Goal: Task Accomplishment & Management: Manage account settings

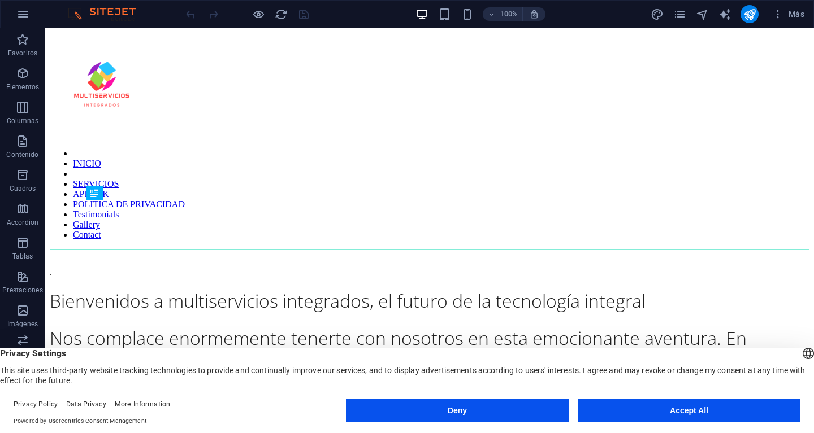
scroll to position [1548, 0]
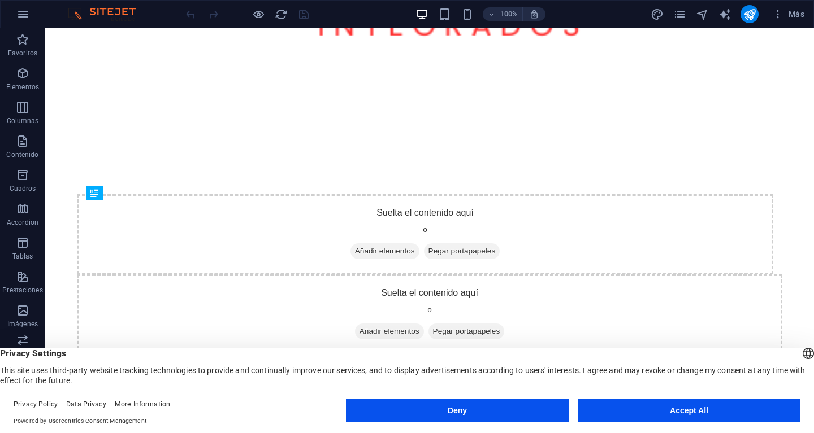
click at [677, 411] on button "Accept All" at bounding box center [689, 411] width 223 height 23
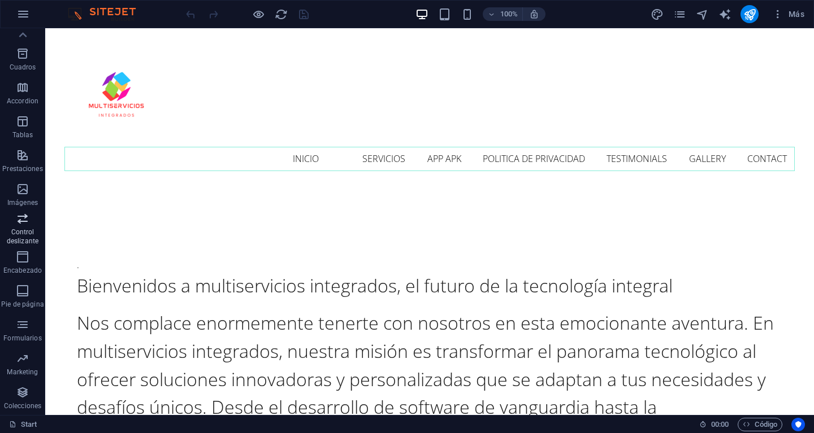
scroll to position [0, 0]
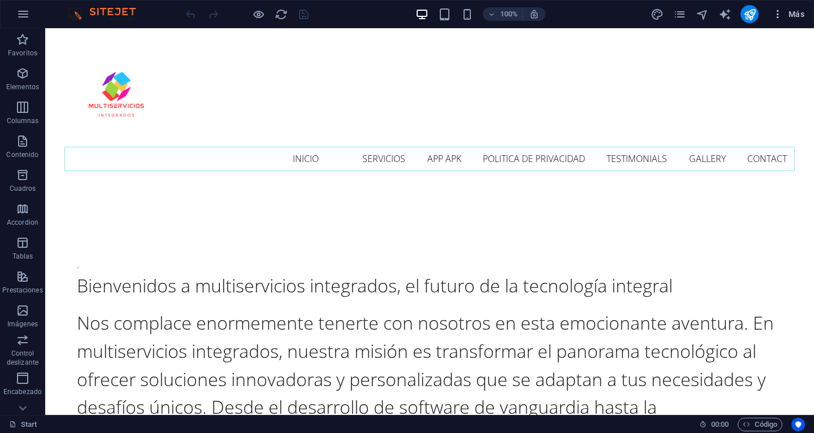
click at [790, 11] on span "Más" at bounding box center [788, 13] width 32 height 11
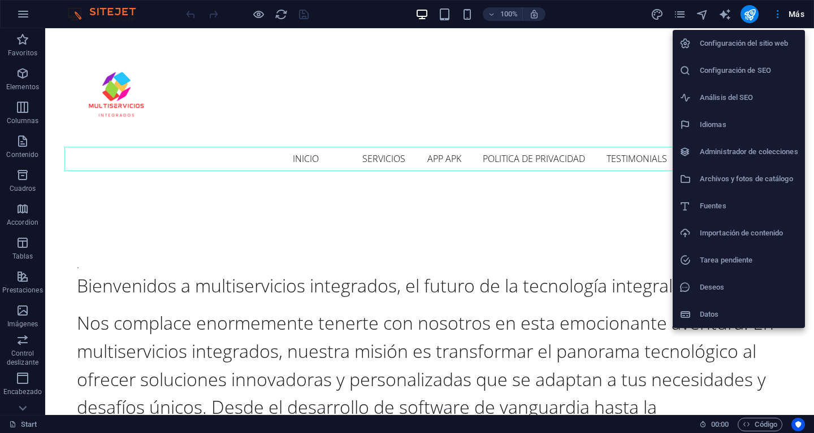
click at [777, 11] on div at bounding box center [407, 216] width 814 height 433
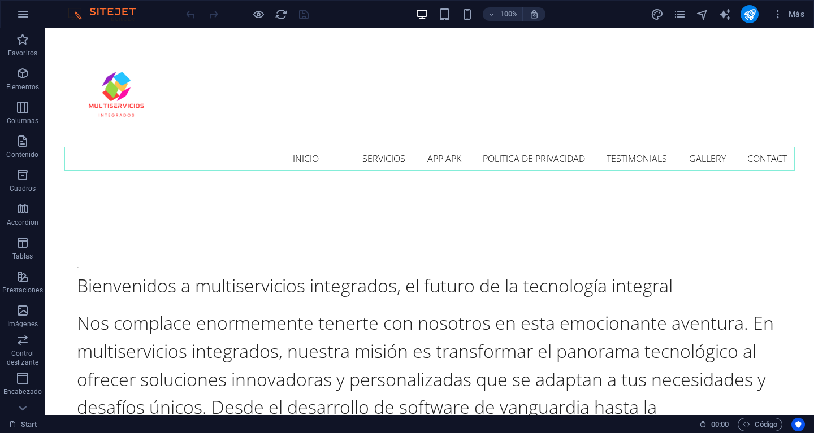
click at [777, 11] on icon "button" at bounding box center [777, 13] width 11 height 11
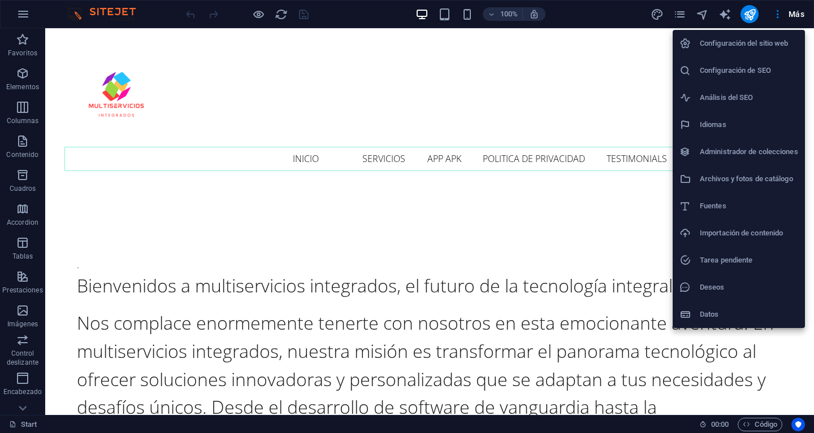
click at [777, 11] on div at bounding box center [407, 216] width 814 height 433
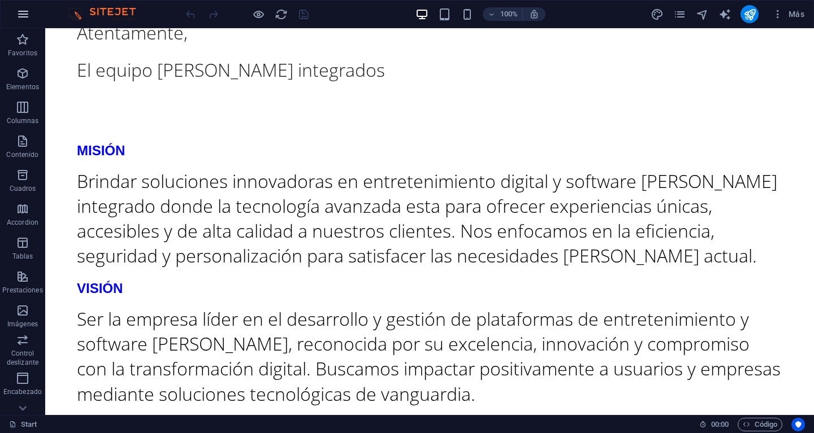
click at [27, 14] on icon "button" at bounding box center [23, 14] width 14 height 14
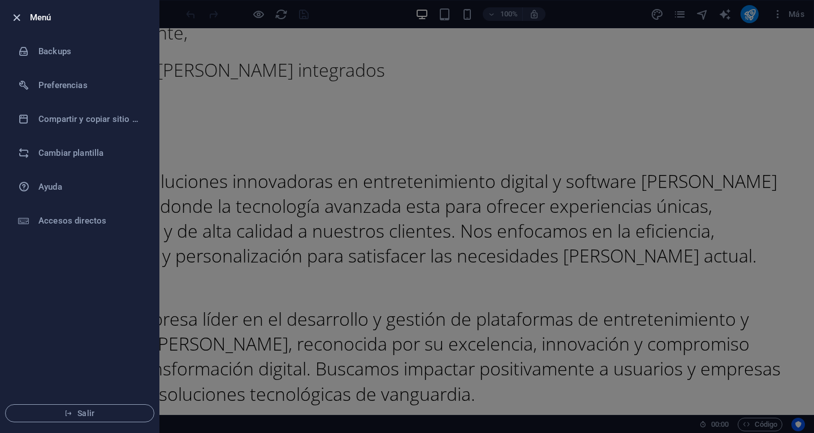
click at [13, 15] on icon "button" at bounding box center [16, 17] width 13 height 13
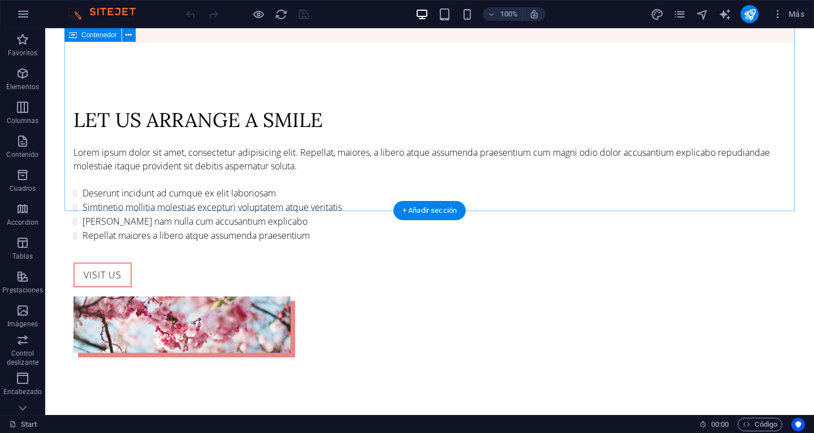
scroll to position [2652, 0]
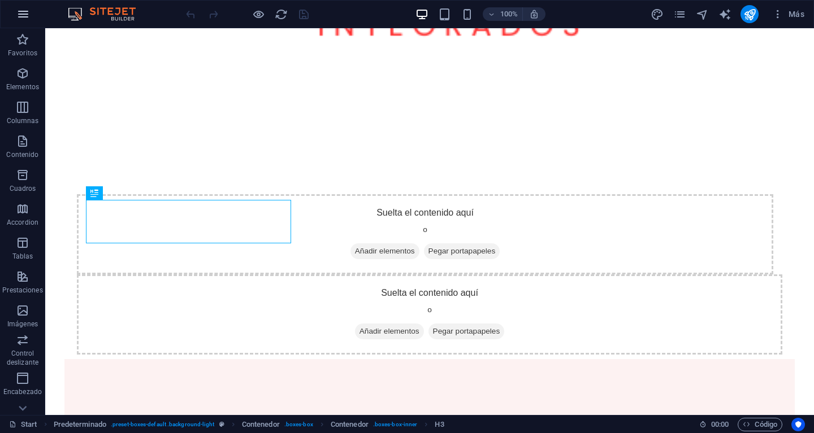
click at [25, 13] on icon "button" at bounding box center [23, 14] width 14 height 14
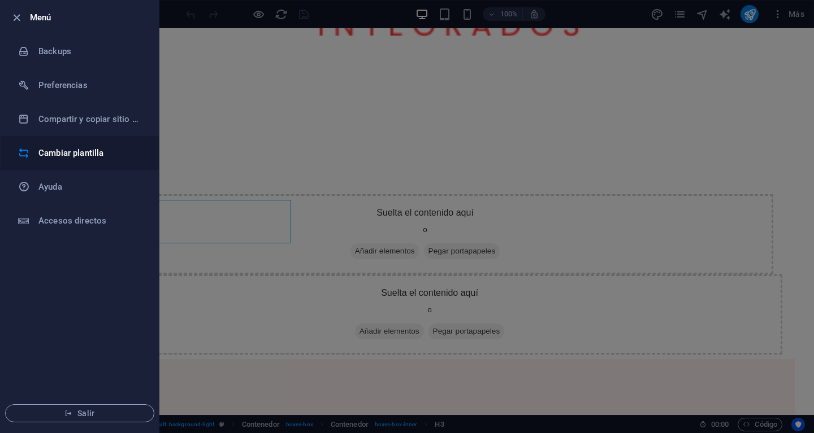
click at [59, 151] on h6 "Cambiar plantilla" at bounding box center [90, 153] width 105 height 14
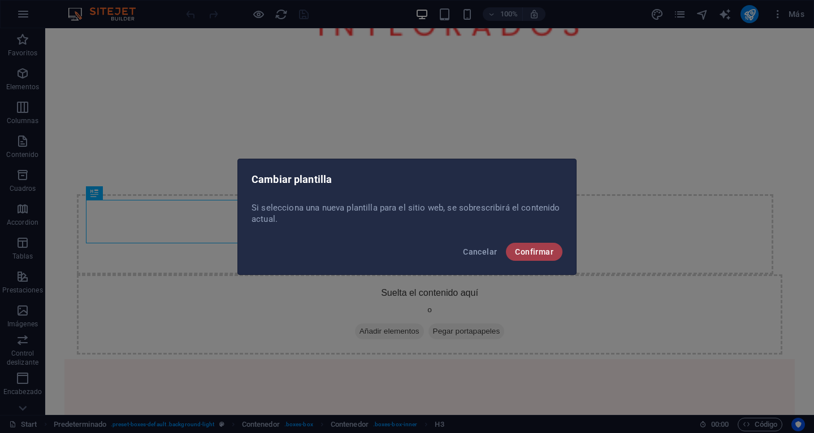
click at [540, 248] on span "Confirmar" at bounding box center [534, 252] width 38 height 9
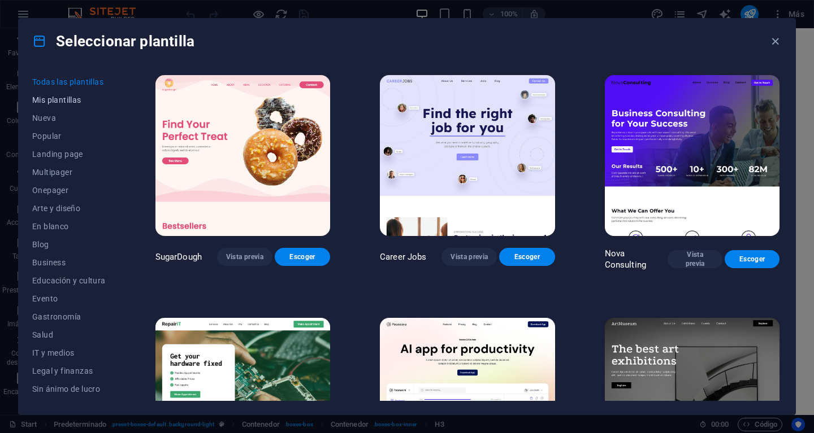
click at [62, 101] on span "Mis plantillas" at bounding box center [68, 100] width 73 height 9
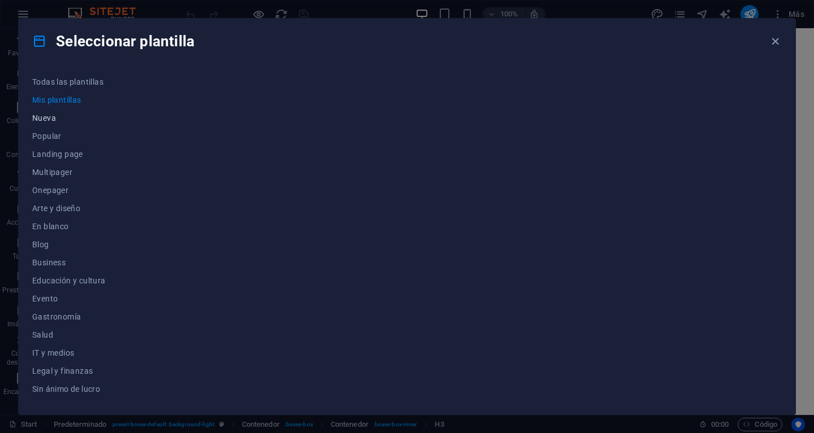
click at [47, 119] on span "Nueva" at bounding box center [68, 118] width 73 height 9
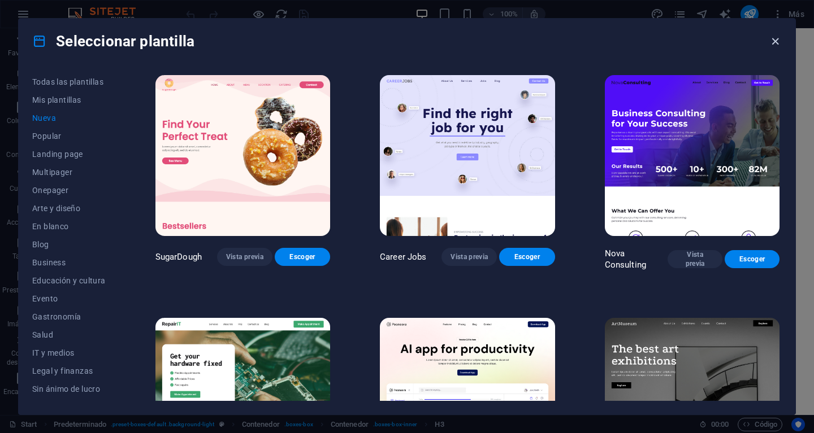
click at [778, 41] on icon "button" at bounding box center [775, 41] width 13 height 13
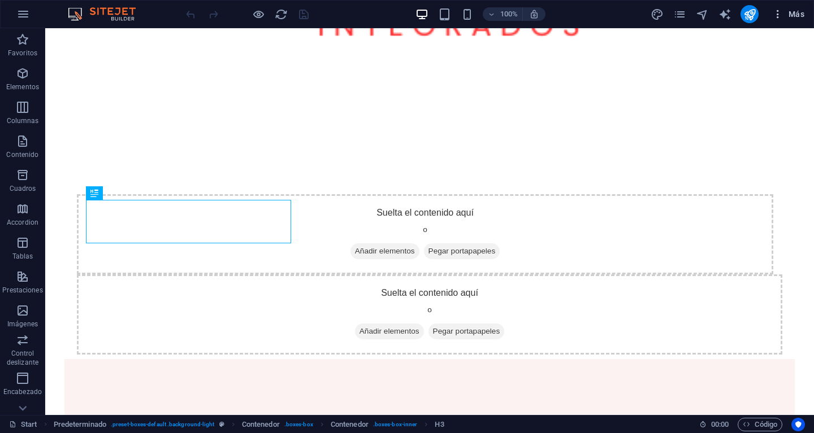
click at [777, 12] on icon "button" at bounding box center [777, 13] width 11 height 11
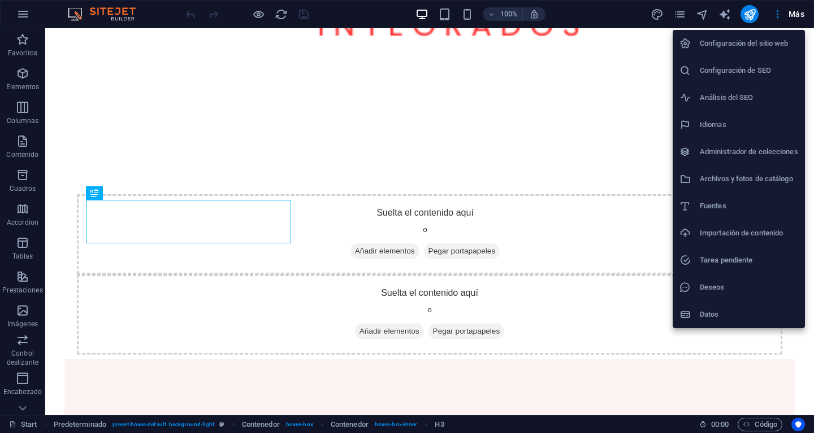
click at [742, 43] on h6 "Configuración del sitio web" at bounding box center [749, 44] width 98 height 14
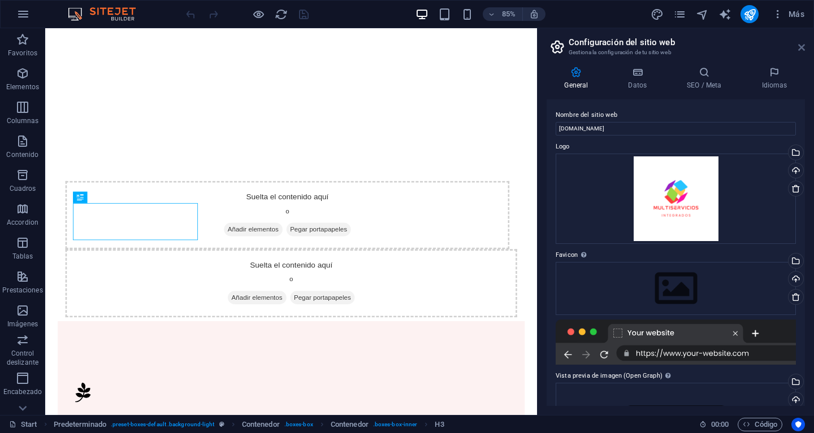
click at [802, 47] on icon at bounding box center [801, 47] width 7 height 9
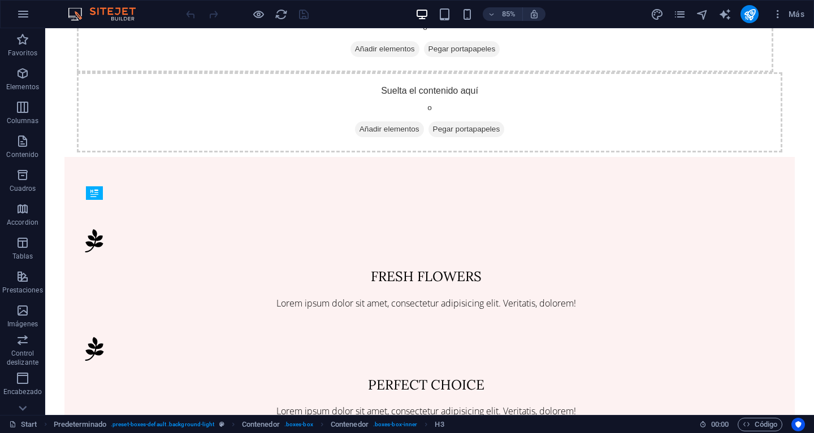
scroll to position [1548, 0]
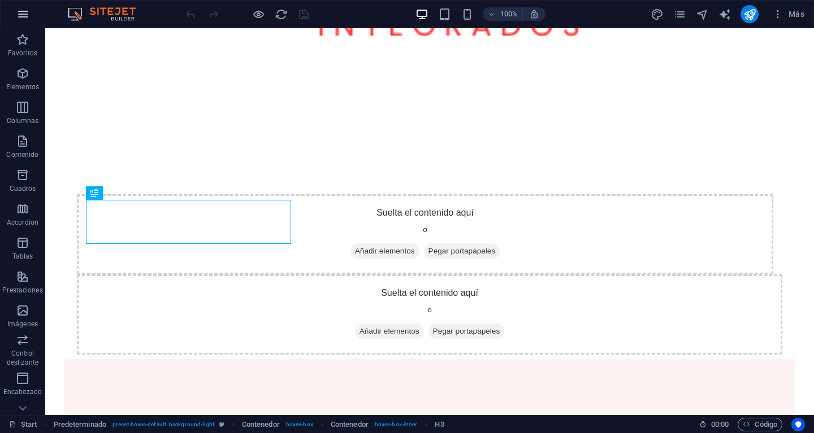
click at [16, 15] on icon "button" at bounding box center [23, 14] width 14 height 14
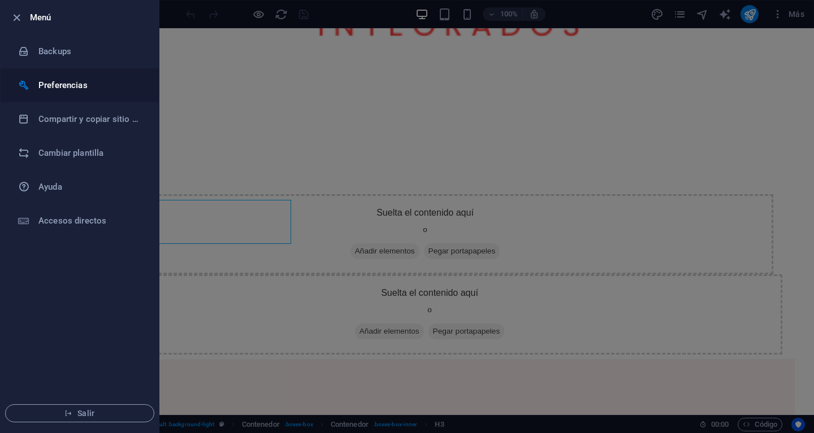
click at [60, 84] on h6 "Preferencias" at bounding box center [90, 86] width 105 height 14
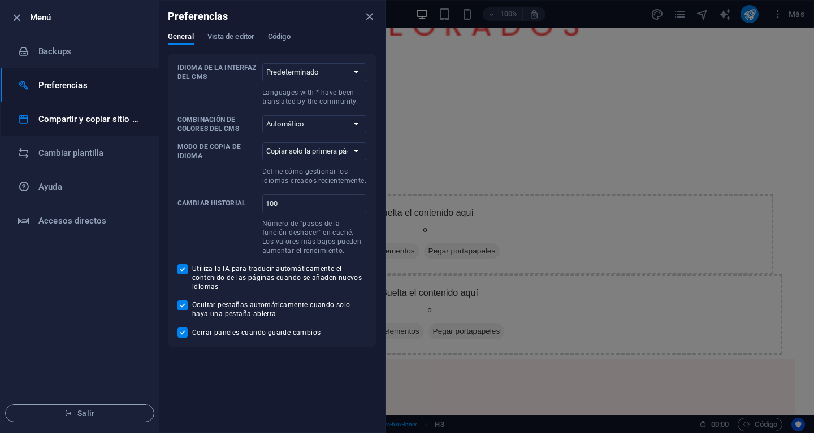
click at [70, 116] on h6 "Compartir y copiar sitio web" at bounding box center [90, 119] width 105 height 14
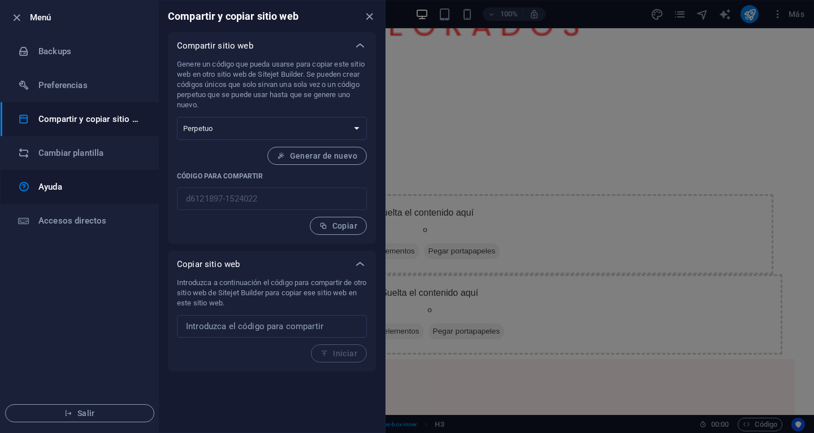
click at [54, 186] on h6 "Ayuda" at bounding box center [90, 187] width 105 height 14
click at [16, 13] on icon "button" at bounding box center [16, 17] width 13 height 13
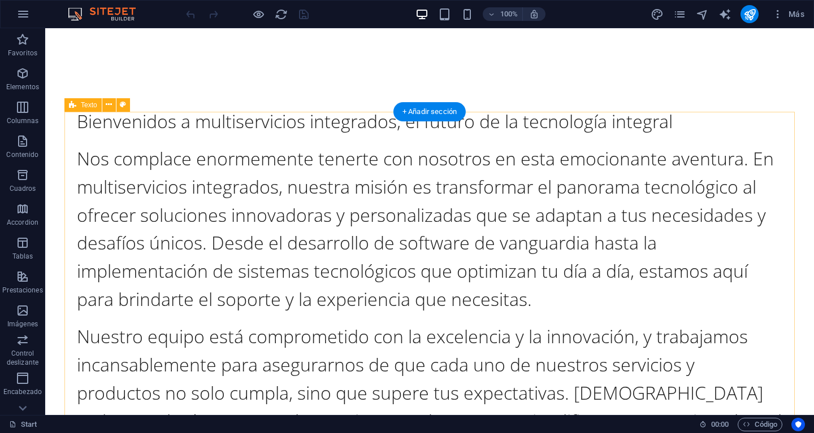
scroll to position [0, 0]
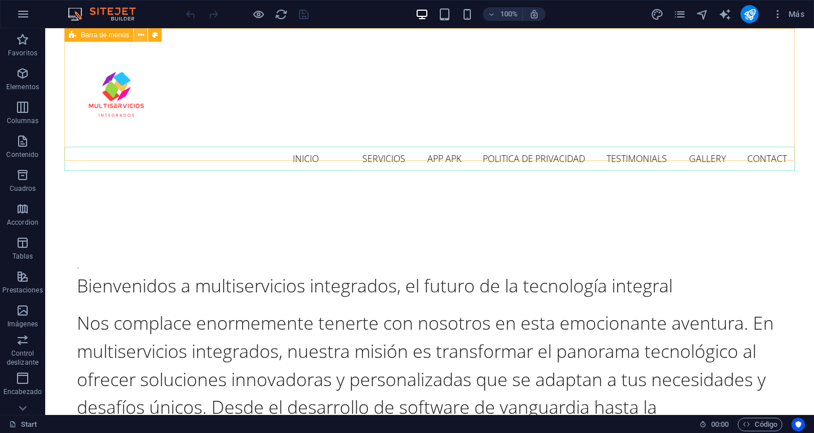
click at [144, 36] on icon at bounding box center [141, 35] width 6 height 12
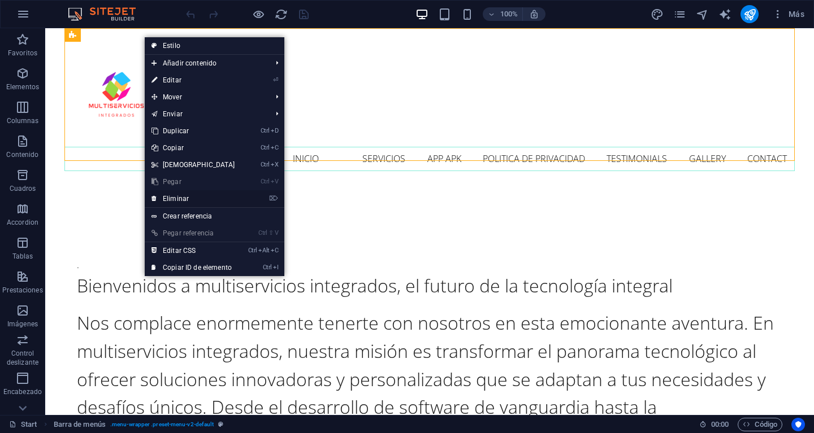
click at [183, 197] on link "⌦ Eliminar" at bounding box center [193, 198] width 97 height 17
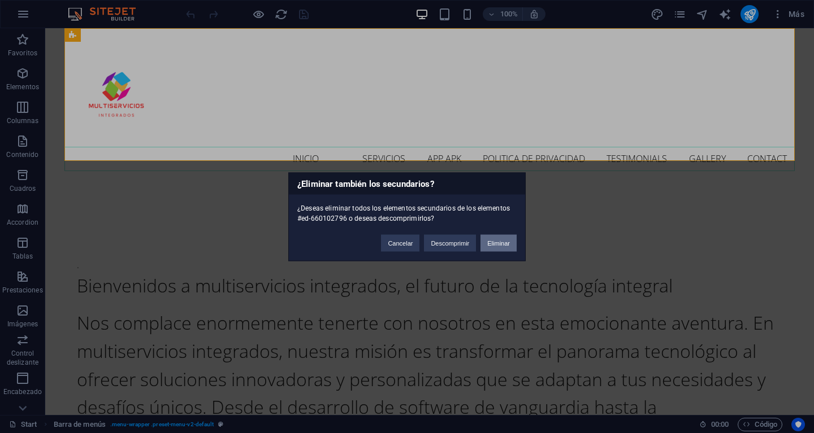
click at [500, 242] on button "Eliminar" at bounding box center [498, 243] width 36 height 17
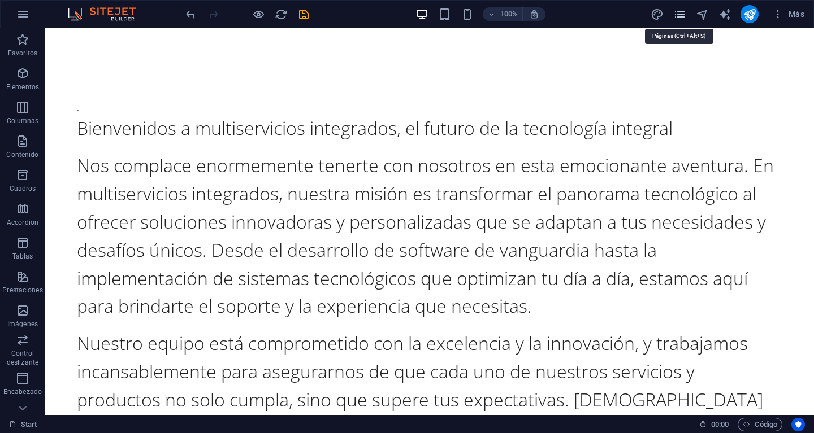
click at [678, 15] on icon "pages" at bounding box center [679, 14] width 13 height 13
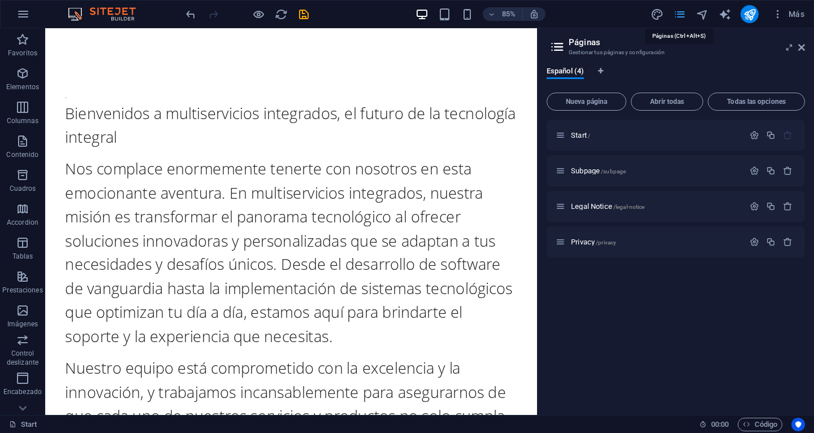
click at [678, 15] on icon "pages" at bounding box center [679, 14] width 13 height 13
click at [799, 46] on icon at bounding box center [801, 47] width 7 height 9
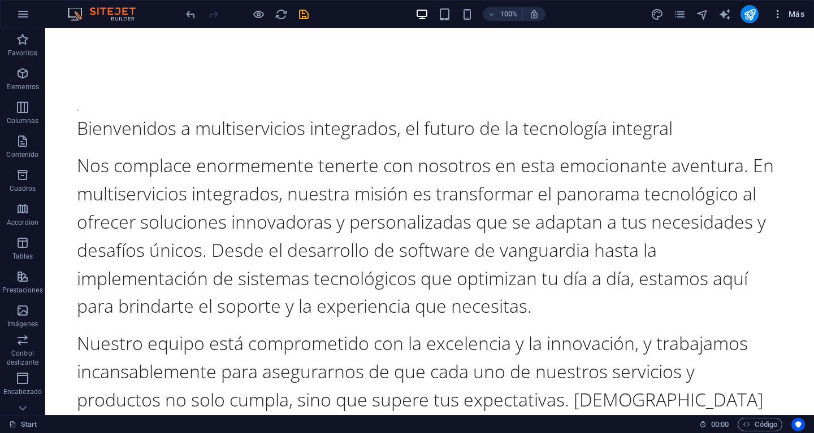
click at [787, 12] on span "Más" at bounding box center [788, 13] width 32 height 11
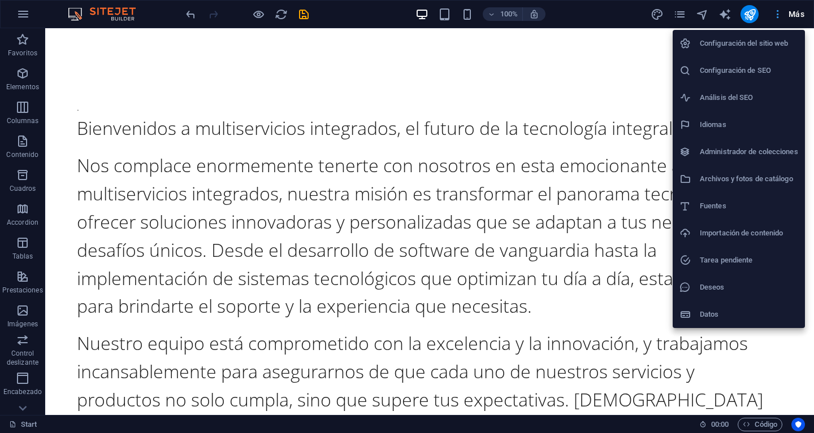
click at [787, 12] on div at bounding box center [407, 216] width 814 height 433
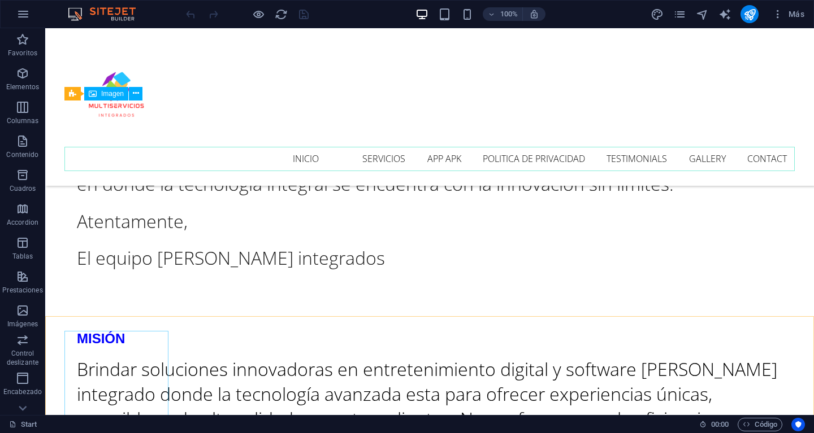
scroll to position [248, 0]
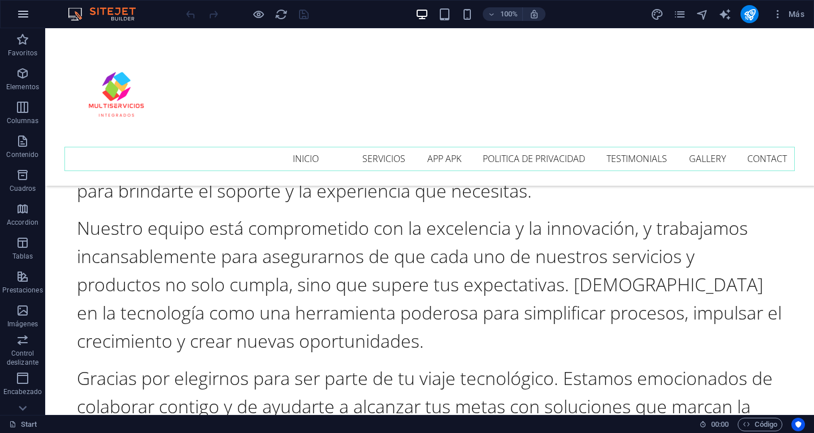
click at [20, 14] on icon "button" at bounding box center [23, 14] width 14 height 14
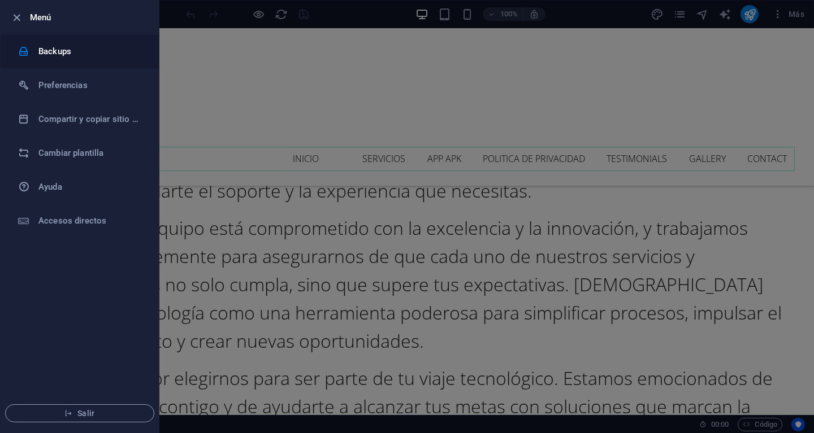
click at [58, 47] on h6 "Backups" at bounding box center [90, 52] width 105 height 14
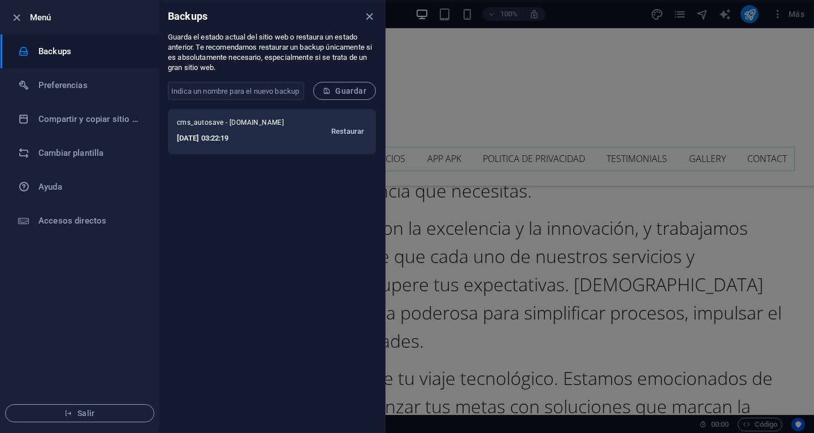
click at [355, 129] on span "Restaurar" at bounding box center [347, 132] width 33 height 14
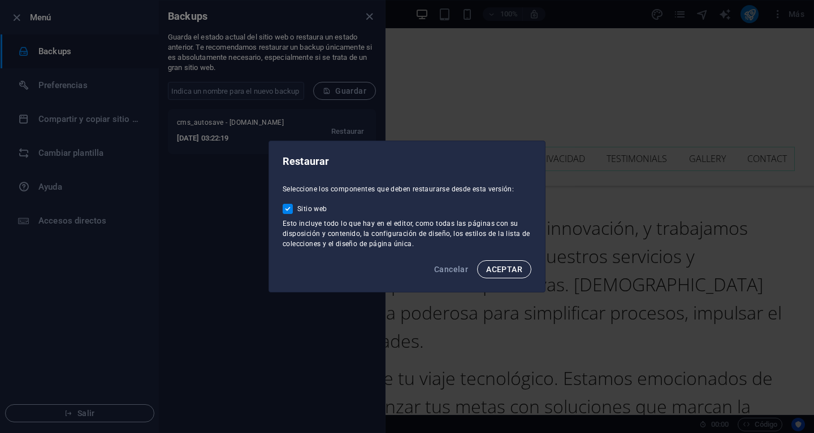
click at [504, 272] on span "ACEPTAR" at bounding box center [504, 269] width 36 height 9
checkbox input "false"
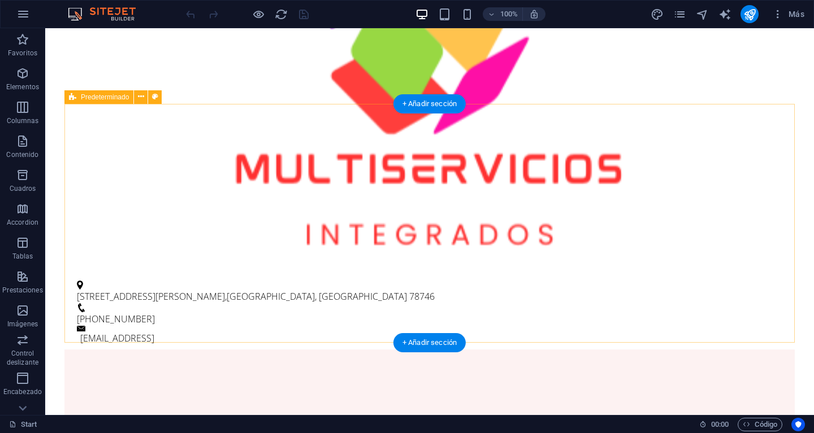
scroll to position [1519, 0]
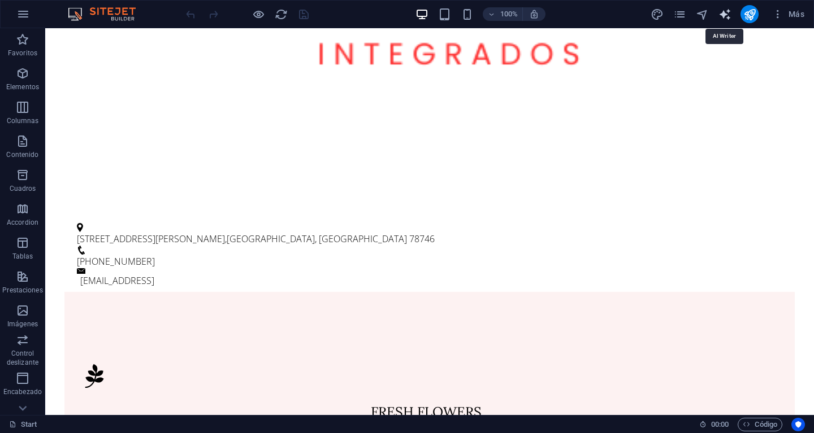
click at [724, 13] on icon "text_generator" at bounding box center [724, 14] width 13 height 13
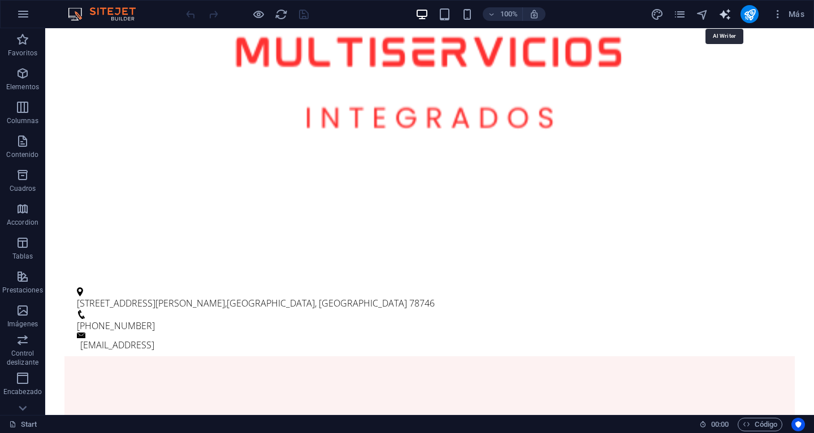
select select "English"
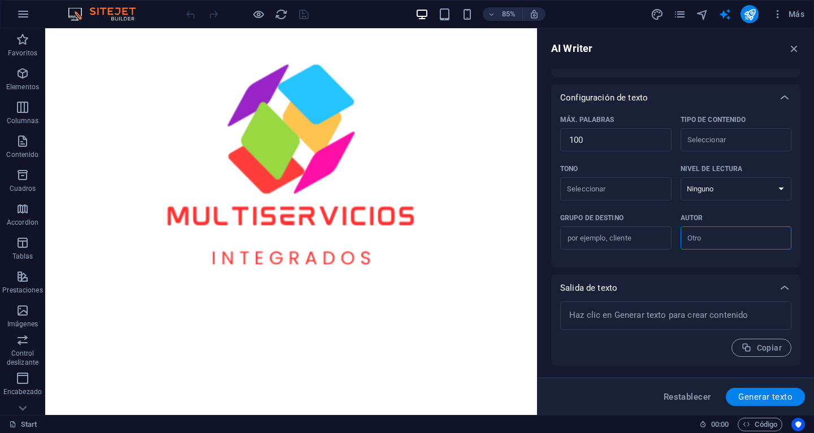
scroll to position [0, 0]
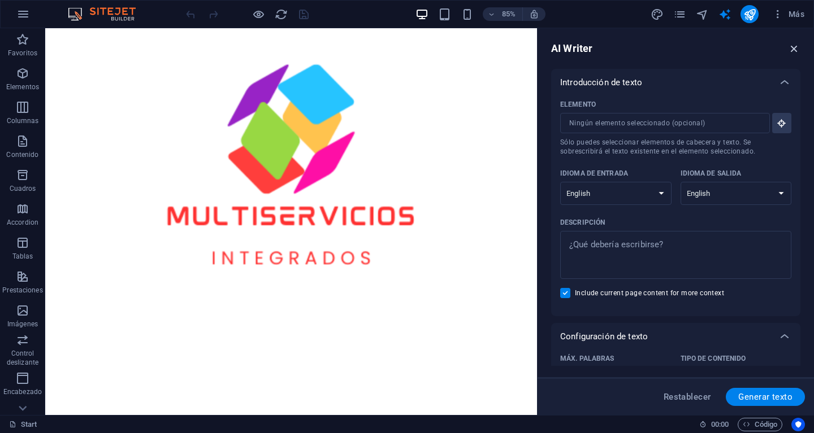
click at [789, 51] on icon "button" at bounding box center [794, 48] width 12 height 12
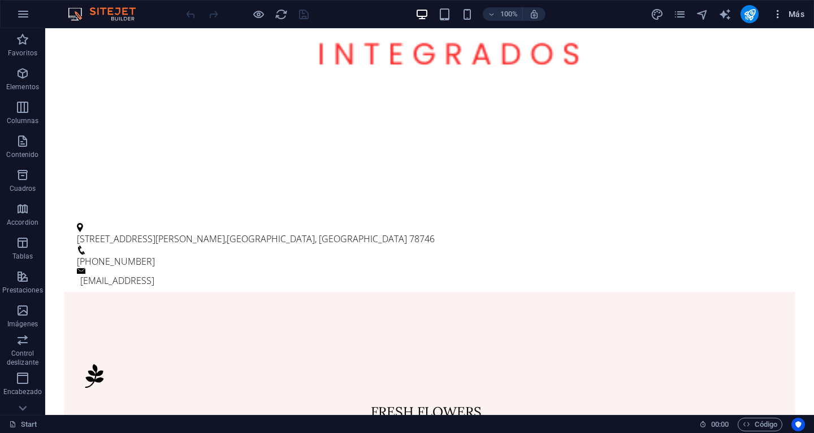
click at [799, 11] on span "Más" at bounding box center [788, 13] width 32 height 11
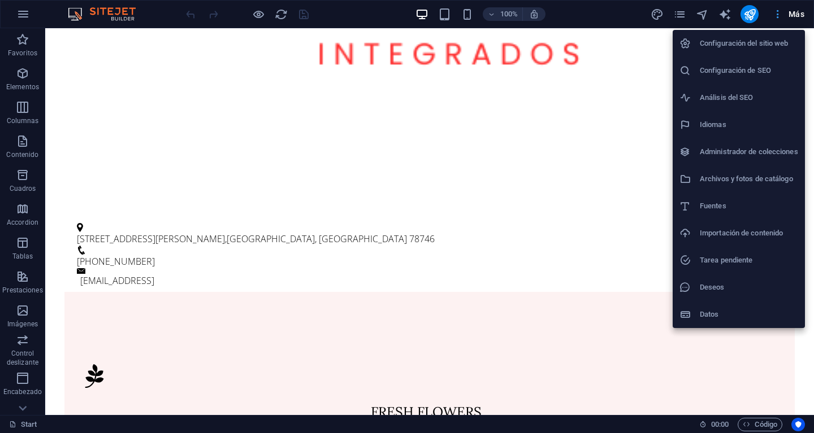
click at [799, 11] on div at bounding box center [407, 216] width 814 height 433
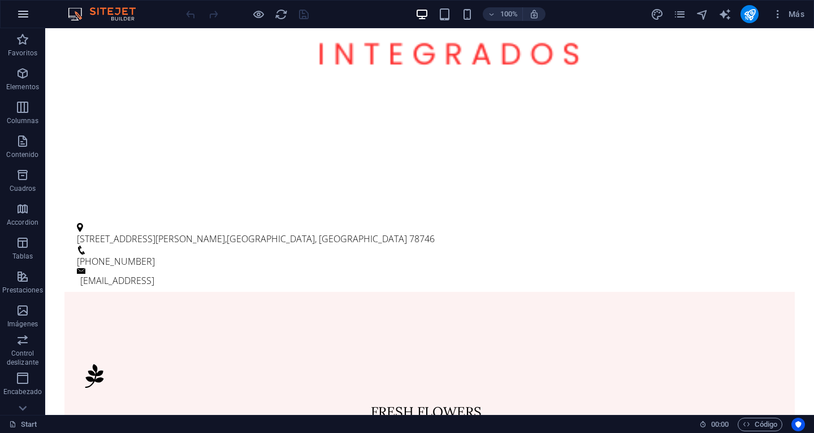
click at [30, 14] on button "button" at bounding box center [23, 14] width 27 height 27
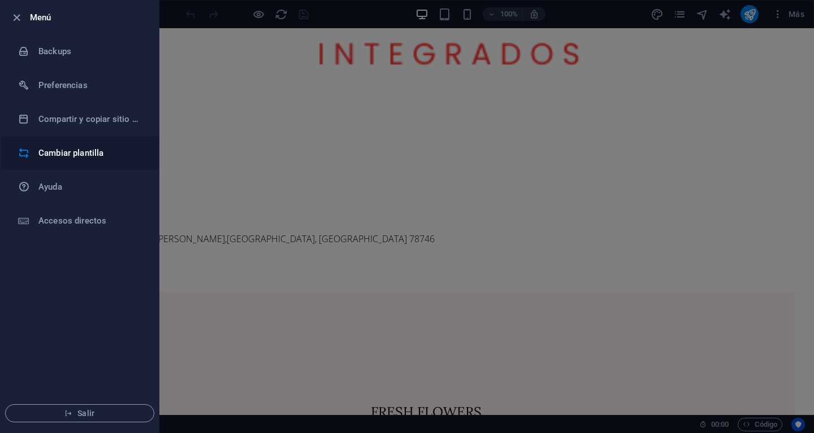
click at [62, 152] on h6 "Cambiar plantilla" at bounding box center [90, 153] width 105 height 14
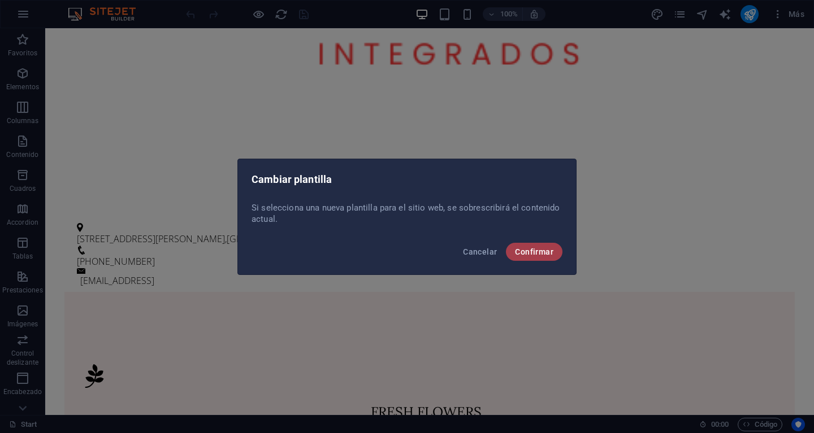
click at [540, 254] on span "Confirmar" at bounding box center [534, 252] width 38 height 9
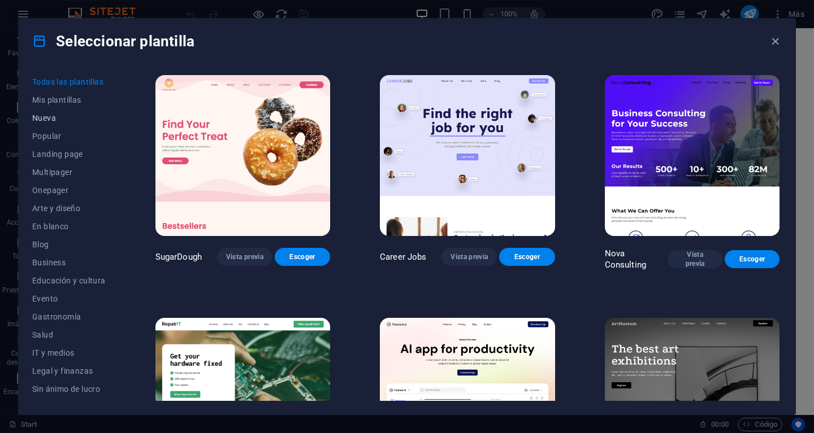
click at [49, 118] on span "Nueva" at bounding box center [68, 118] width 73 height 9
drag, startPoint x: 770, startPoint y: 40, endPoint x: 723, endPoint y: 14, distance: 53.4
click at [770, 40] on icon "button" at bounding box center [775, 41] width 13 height 13
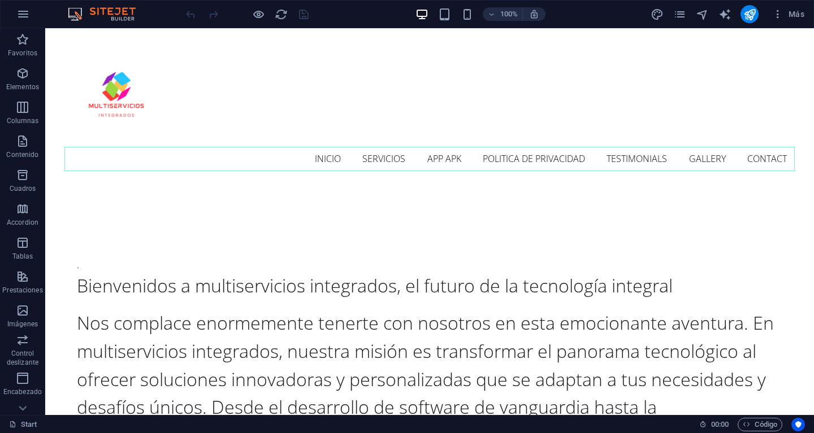
click at [124, 11] on img at bounding box center [107, 14] width 85 height 14
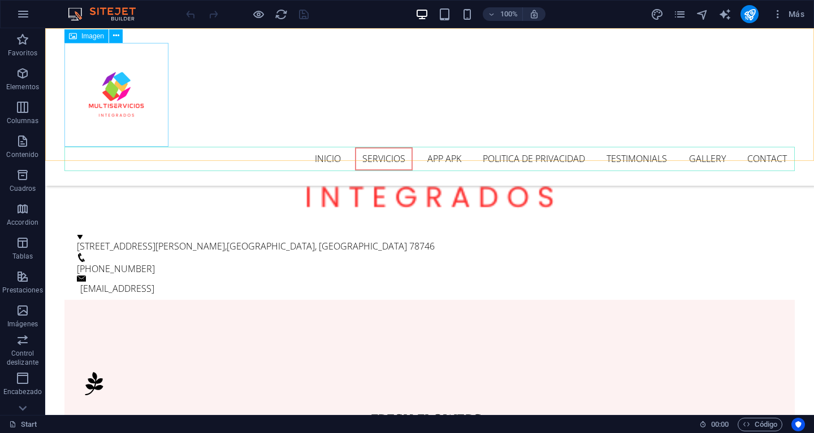
scroll to position [1314, 0]
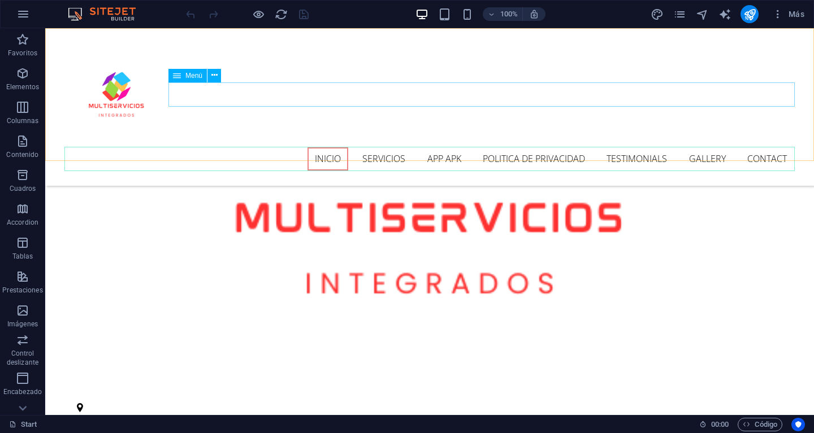
click at [450, 147] on nav "INICIO SERVICIOS APP APK POLITICA DE PRIVACIDAD Testimonials Gallery Contact" at bounding box center [429, 159] width 730 height 25
click at [385, 147] on nav "INICIO SERVICIOS APP APK POLITICA DE PRIVACIDAD Testimonials Gallery Contact" at bounding box center [429, 159] width 730 height 25
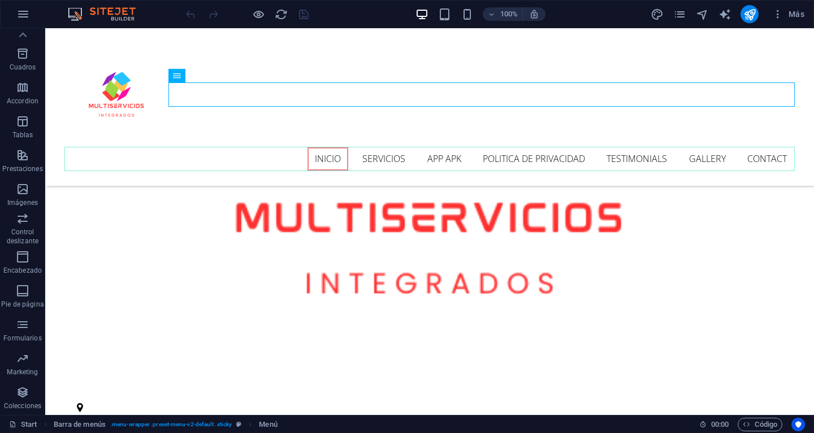
scroll to position [0, 0]
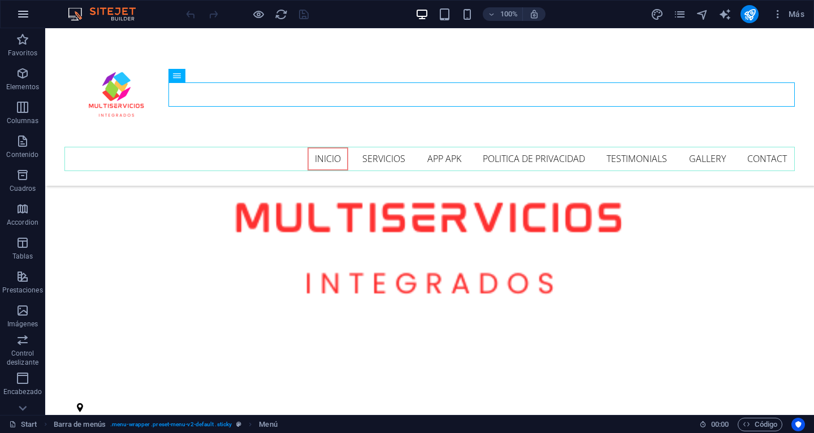
click at [22, 8] on icon "button" at bounding box center [23, 14] width 14 height 14
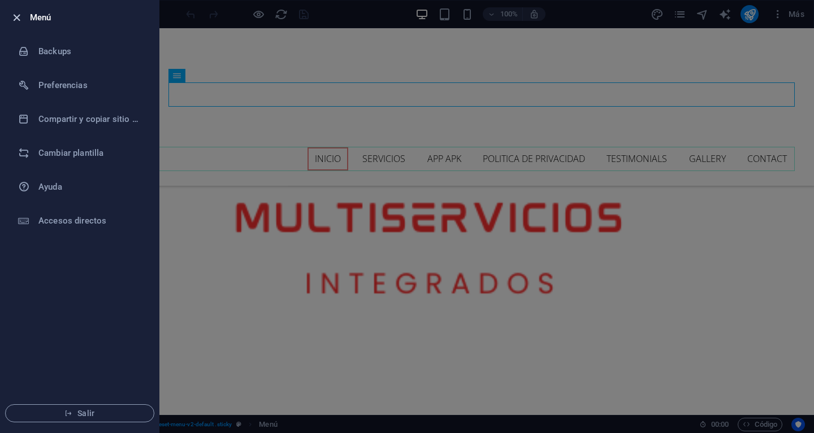
click at [16, 18] on icon "button" at bounding box center [16, 17] width 13 height 13
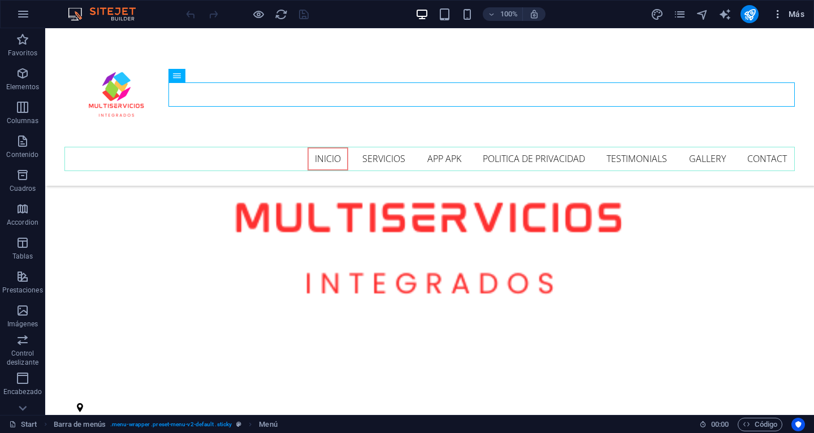
click at [800, 11] on span "Más" at bounding box center [788, 13] width 32 height 11
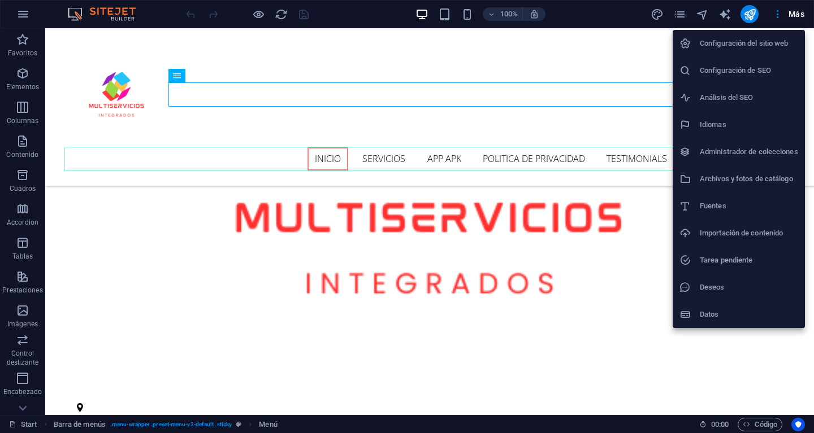
click at [762, 153] on h6 "Administrador de colecciones" at bounding box center [749, 152] width 98 height 14
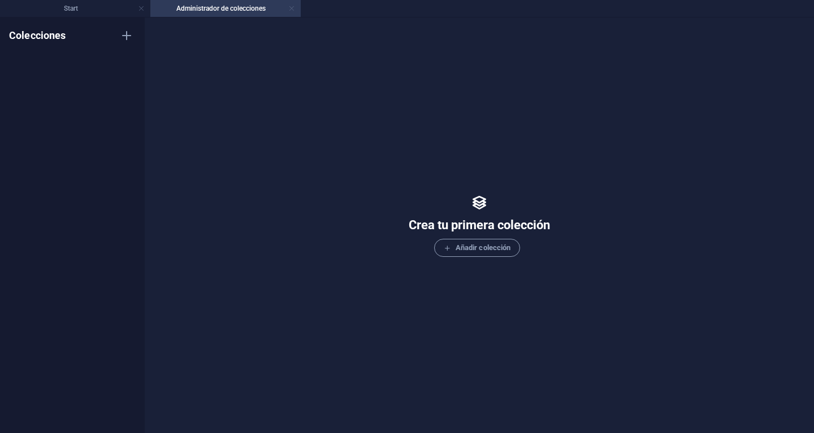
click at [291, 10] on link at bounding box center [291, 8] width 7 height 11
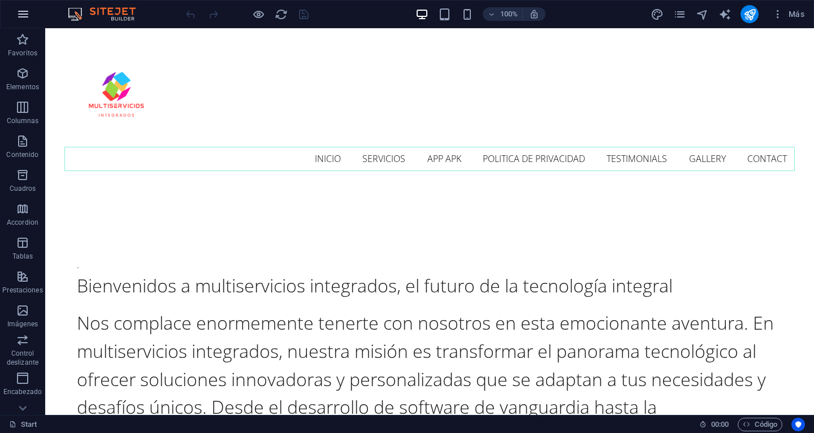
click at [21, 12] on icon "button" at bounding box center [23, 14] width 14 height 14
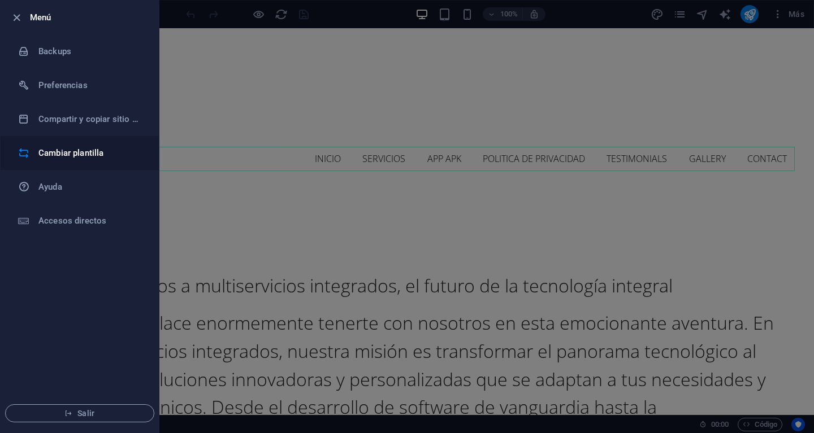
click at [64, 154] on h6 "Cambiar plantilla" at bounding box center [90, 153] width 105 height 14
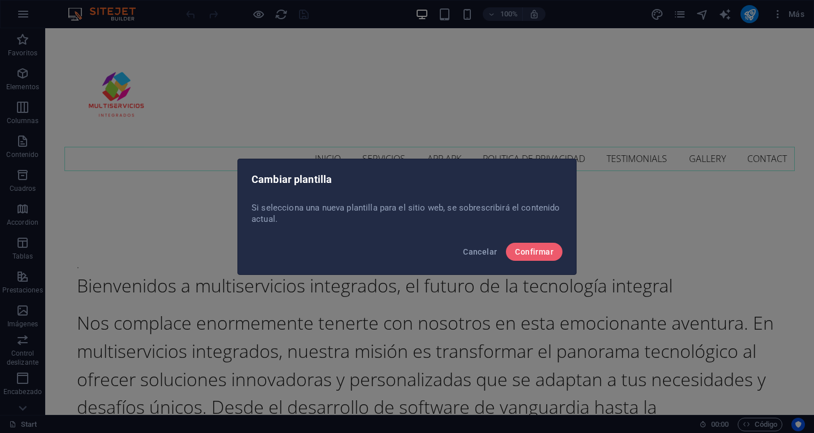
click at [539, 242] on div "Cancelar Confirmar" at bounding box center [407, 255] width 338 height 38
click at [540, 248] on span "Confirmar" at bounding box center [534, 252] width 38 height 9
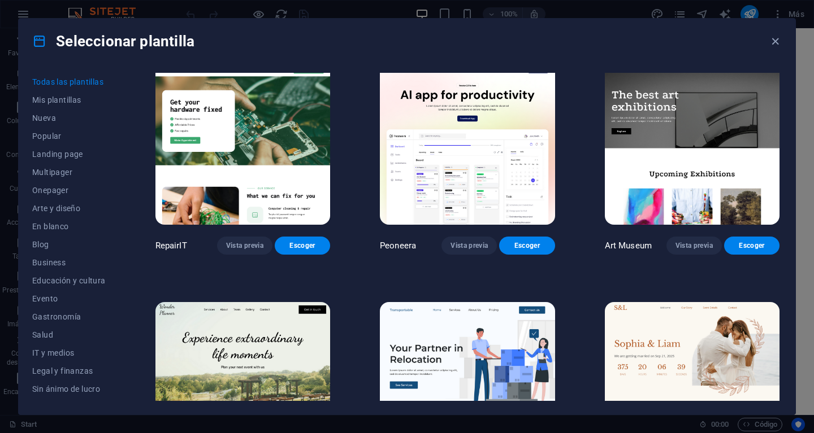
scroll to position [203, 0]
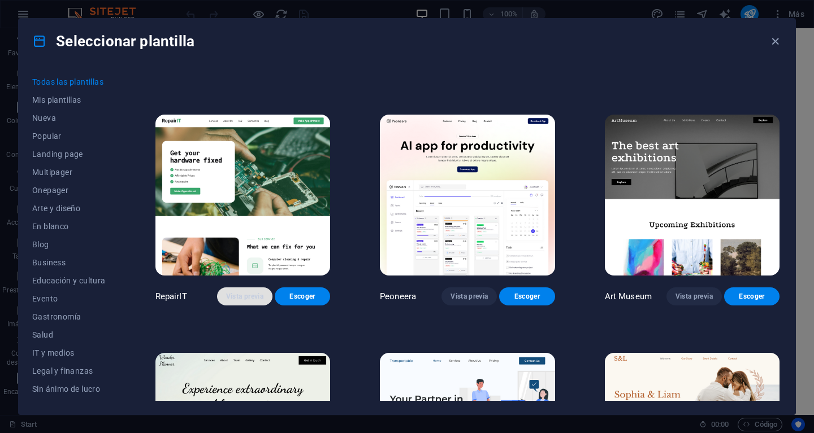
click at [246, 297] on span "Vista previa" at bounding box center [244, 296] width 37 height 9
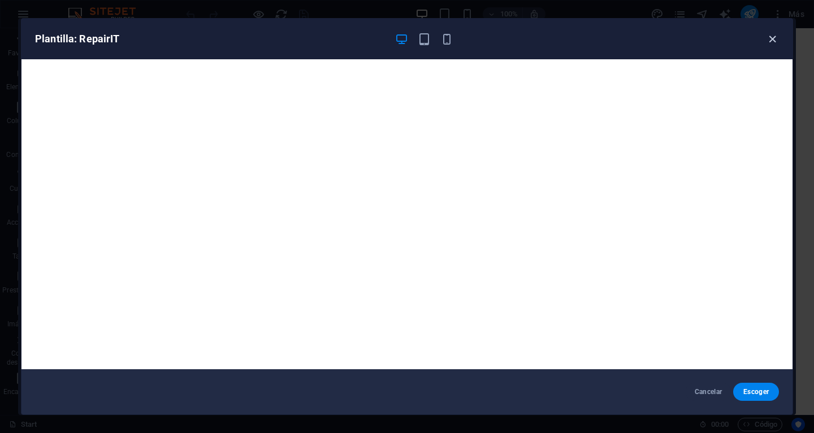
click at [773, 41] on icon "button" at bounding box center [772, 39] width 13 height 13
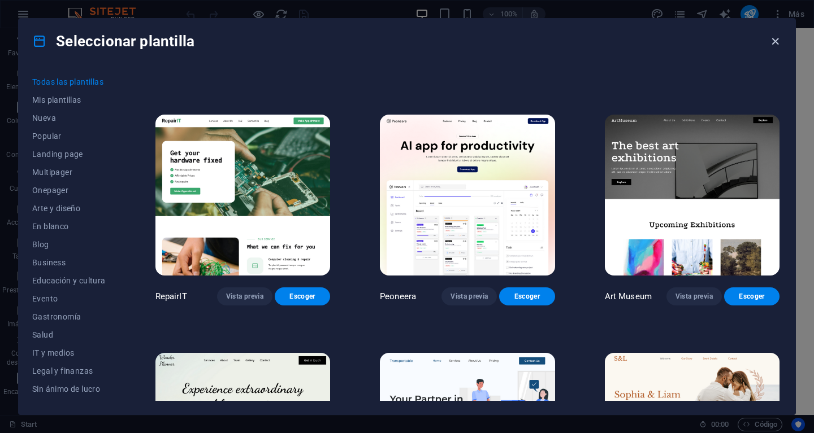
drag, startPoint x: 773, startPoint y: 42, endPoint x: 288, endPoint y: 12, distance: 486.4
click at [773, 42] on icon "button" at bounding box center [775, 41] width 13 height 13
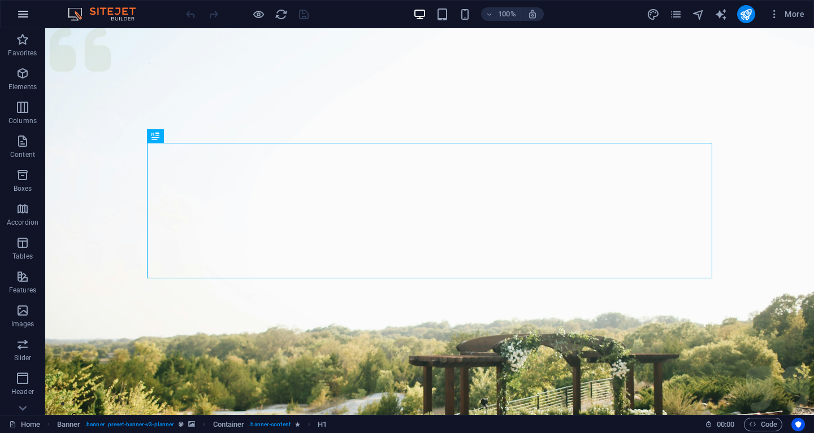
click at [26, 12] on icon "button" at bounding box center [23, 14] width 14 height 14
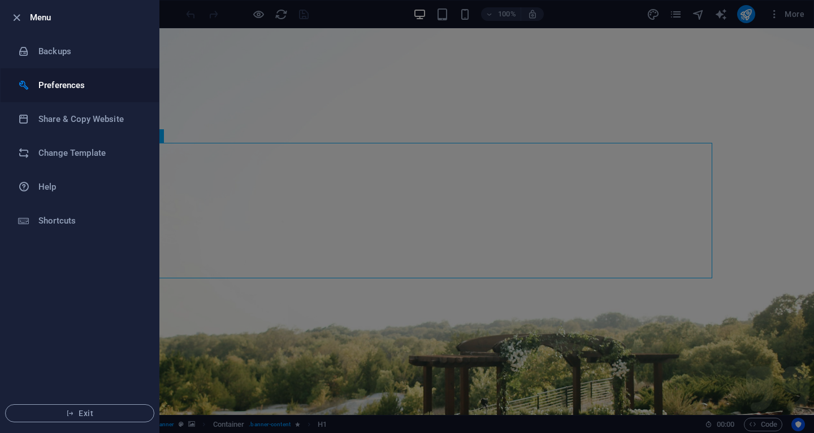
click at [63, 86] on h6 "Preferences" at bounding box center [90, 86] width 105 height 14
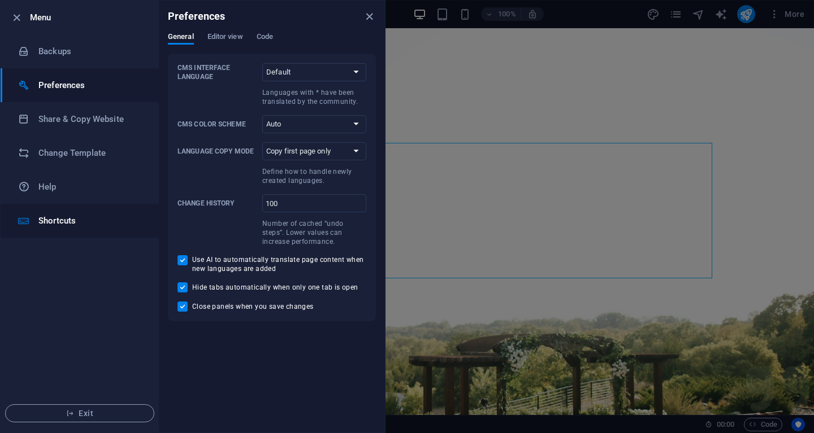
click at [58, 220] on h6 "Shortcuts" at bounding box center [90, 221] width 105 height 14
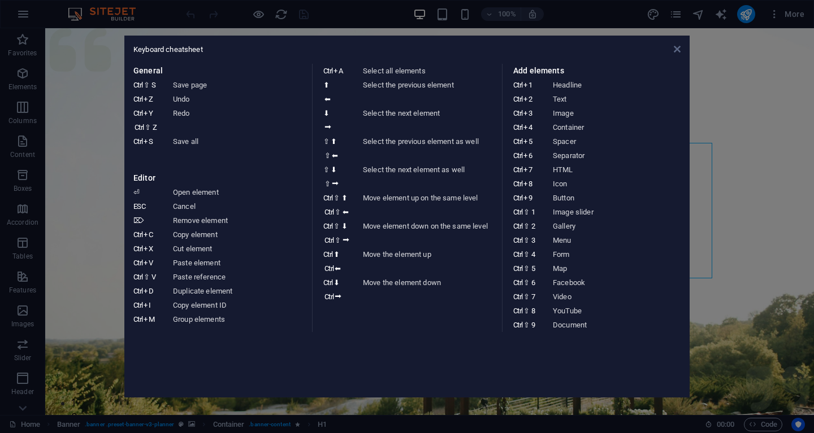
click at [679, 50] on icon at bounding box center [677, 49] width 7 height 9
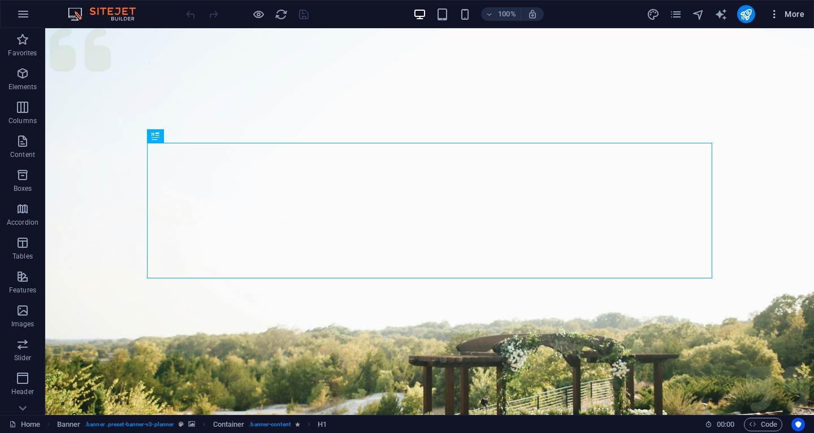
click at [795, 11] on span "More" at bounding box center [787, 13] width 36 height 11
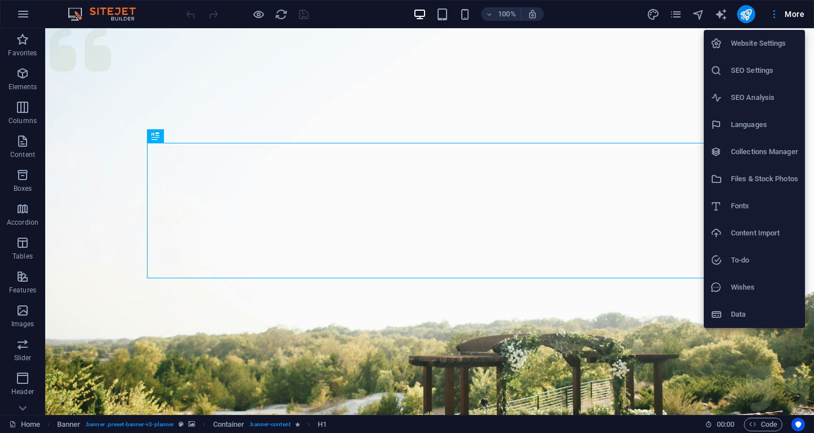
click at [758, 123] on h6 "Languages" at bounding box center [764, 125] width 67 height 14
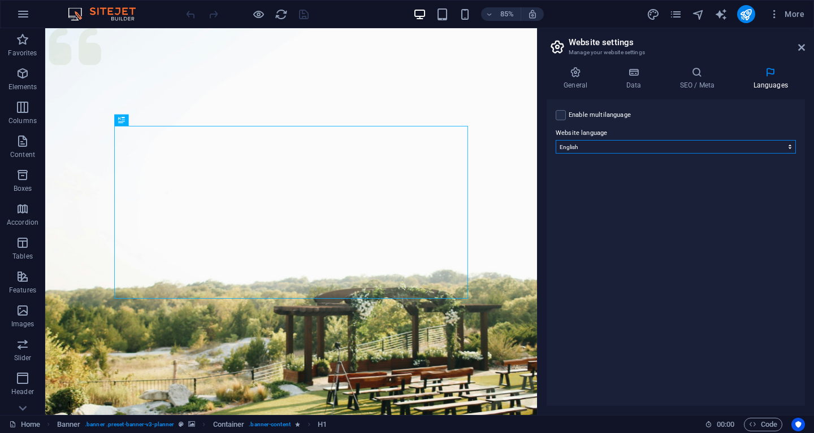
click at [556, 140] on select "Abkhazian Afar Afrikaans Akan Albanian Amharic Arabic Aragonese Armenian Assame…" at bounding box center [676, 147] width 240 height 14
select select "148"
click option "Spanish" at bounding box center [0, 0] width 0 height 0
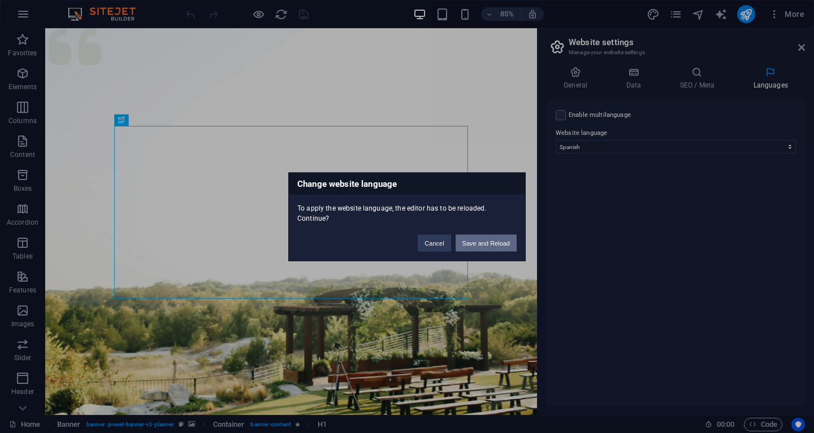
click at [484, 245] on button "Save and Reload" at bounding box center [486, 243] width 61 height 17
checkbox input "false"
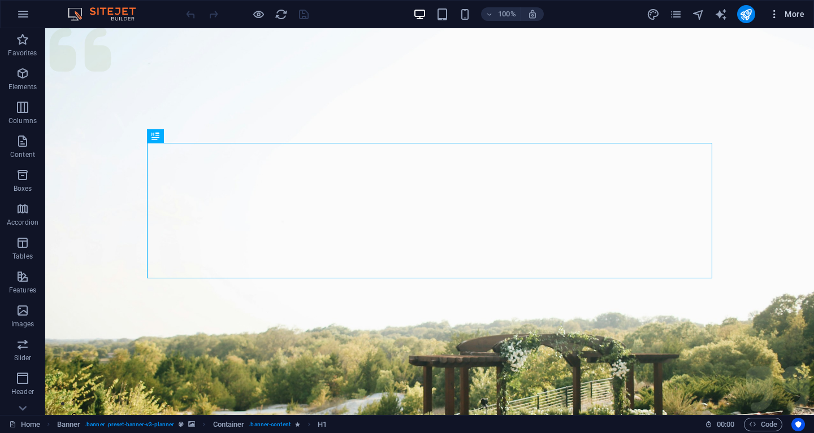
click at [791, 14] on span "More" at bounding box center [787, 13] width 36 height 11
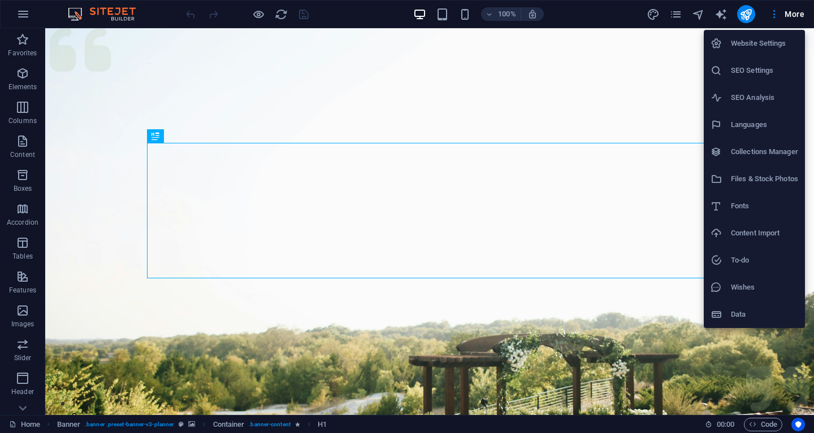
click at [747, 124] on h6 "Languages" at bounding box center [764, 125] width 67 height 14
select select "148"
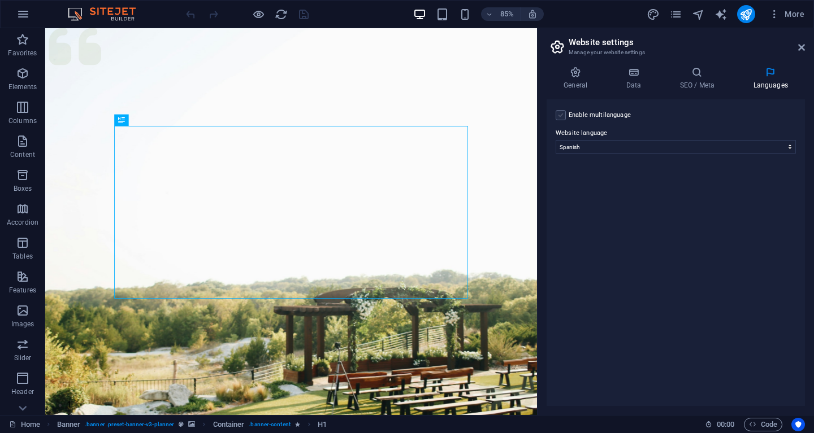
click at [559, 115] on label at bounding box center [561, 115] width 10 height 10
click at [0, 0] on input "Enable multilanguage To disable multilanguage delete all languages until only o…" at bounding box center [0, 0] width 0 height 0
select select
click at [565, 114] on label at bounding box center [561, 115] width 10 height 10
click at [0, 0] on input "Enable multilanguage To disable multilanguage delete all languages until only o…" at bounding box center [0, 0] width 0 height 0
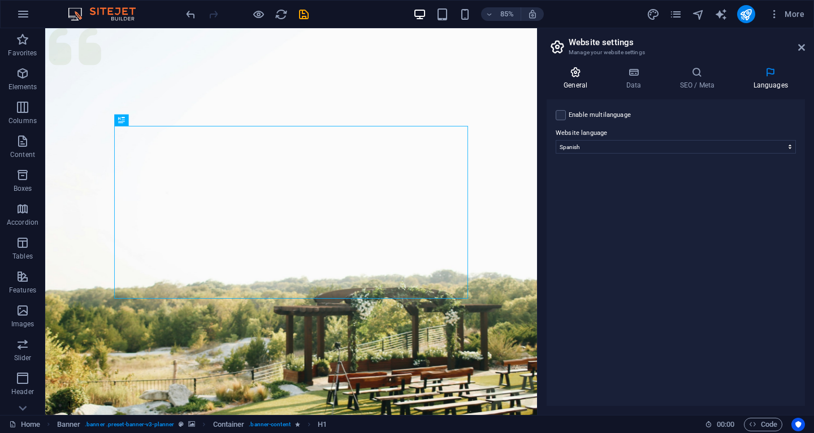
click at [576, 76] on icon at bounding box center [576, 72] width 58 height 11
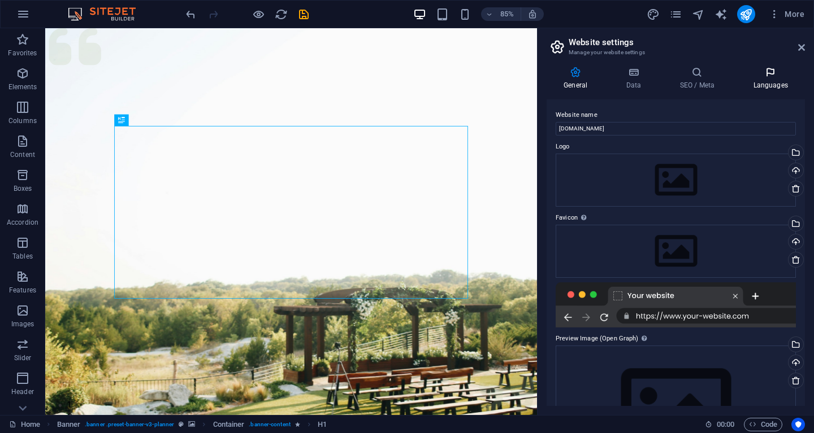
click at [771, 77] on icon at bounding box center [770, 72] width 69 height 11
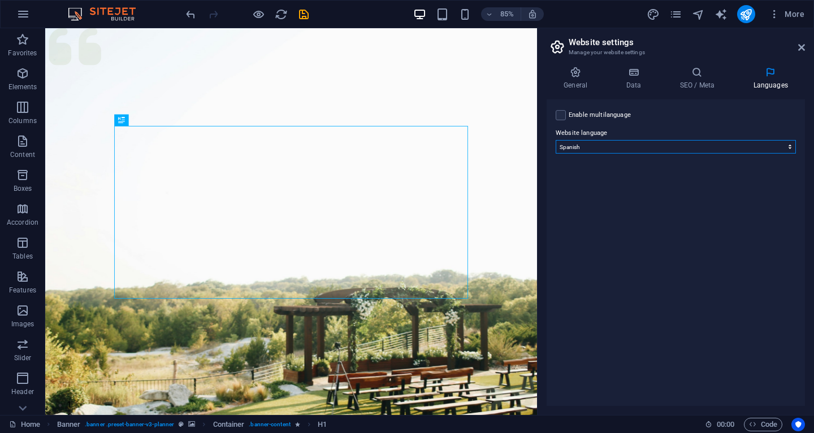
click at [556, 140] on select "Abkhazian Afar Afrikaans Akan Albanian Amharic Arabic Aragonese Armenian Assame…" at bounding box center [676, 147] width 240 height 14
click option "Spanish" at bounding box center [0, 0] width 0 height 0
click at [801, 45] on icon at bounding box center [801, 47] width 7 height 9
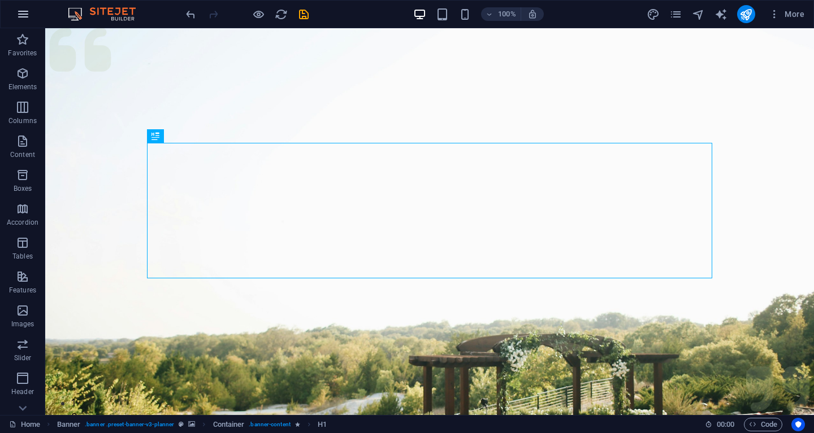
click at [21, 11] on icon "button" at bounding box center [23, 14] width 14 height 14
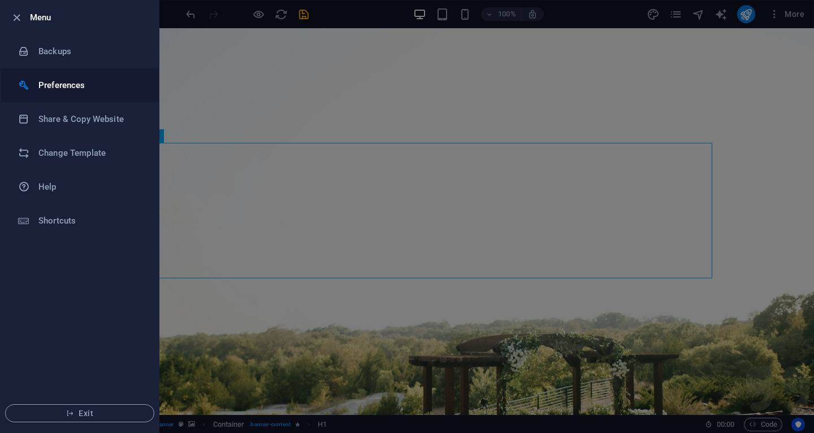
click at [63, 84] on h6 "Preferences" at bounding box center [90, 86] width 105 height 14
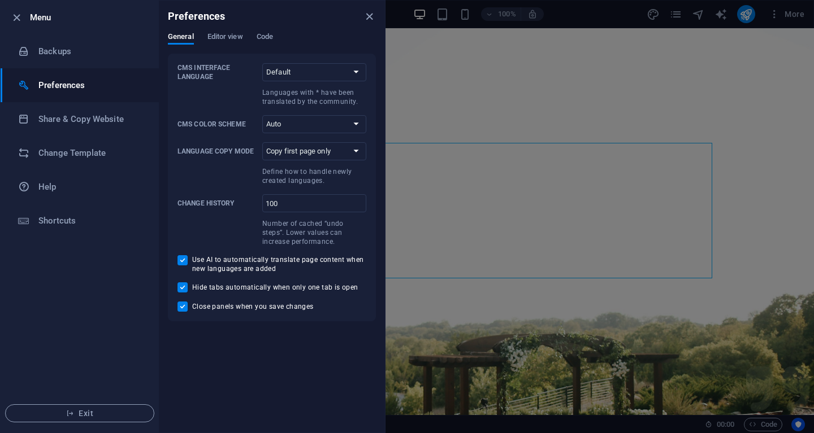
click at [63, 83] on h6 "Preferences" at bounding box center [90, 86] width 105 height 14
click at [368, 13] on icon "close" at bounding box center [369, 16] width 13 height 13
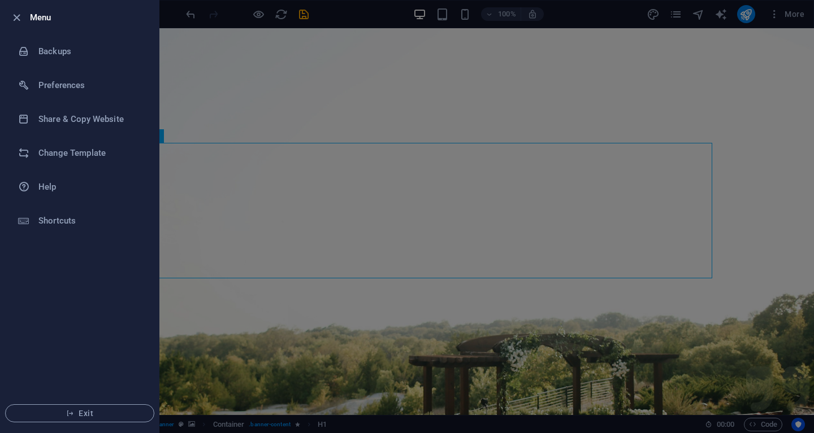
drag, startPoint x: 14, startPoint y: 15, endPoint x: 35, endPoint y: 29, distance: 25.2
click at [15, 15] on icon "button" at bounding box center [16, 17] width 13 height 13
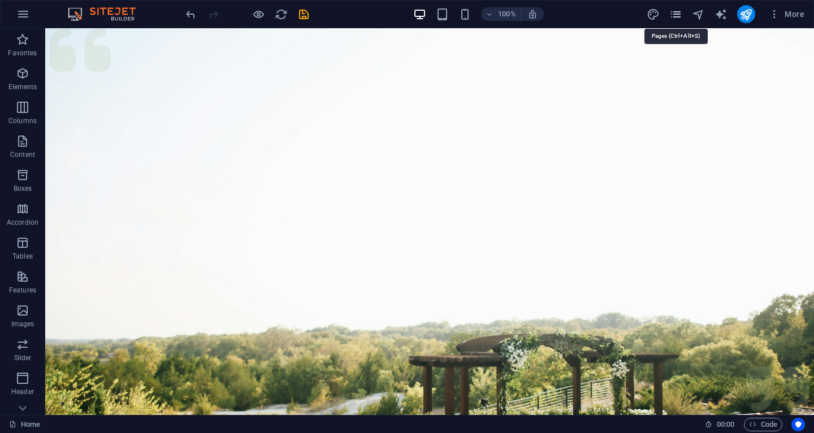
click at [673, 12] on icon "pages" at bounding box center [675, 14] width 13 height 13
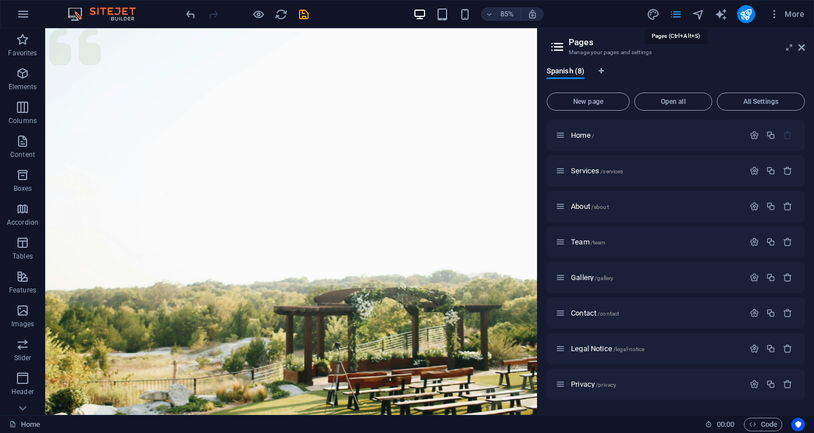
click at [673, 11] on icon "pages" at bounding box center [675, 14] width 13 height 13
click at [801, 49] on icon at bounding box center [801, 47] width 7 height 9
